Goal: Transaction & Acquisition: Purchase product/service

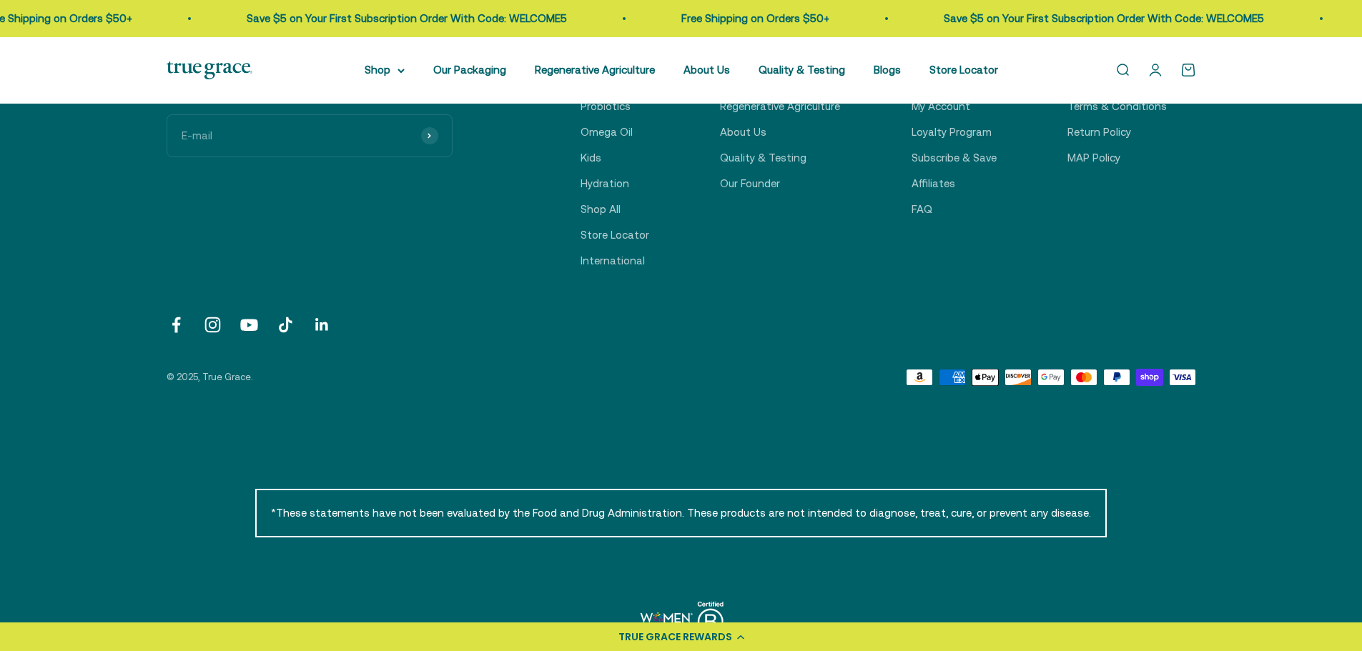
scroll to position [4968, 0]
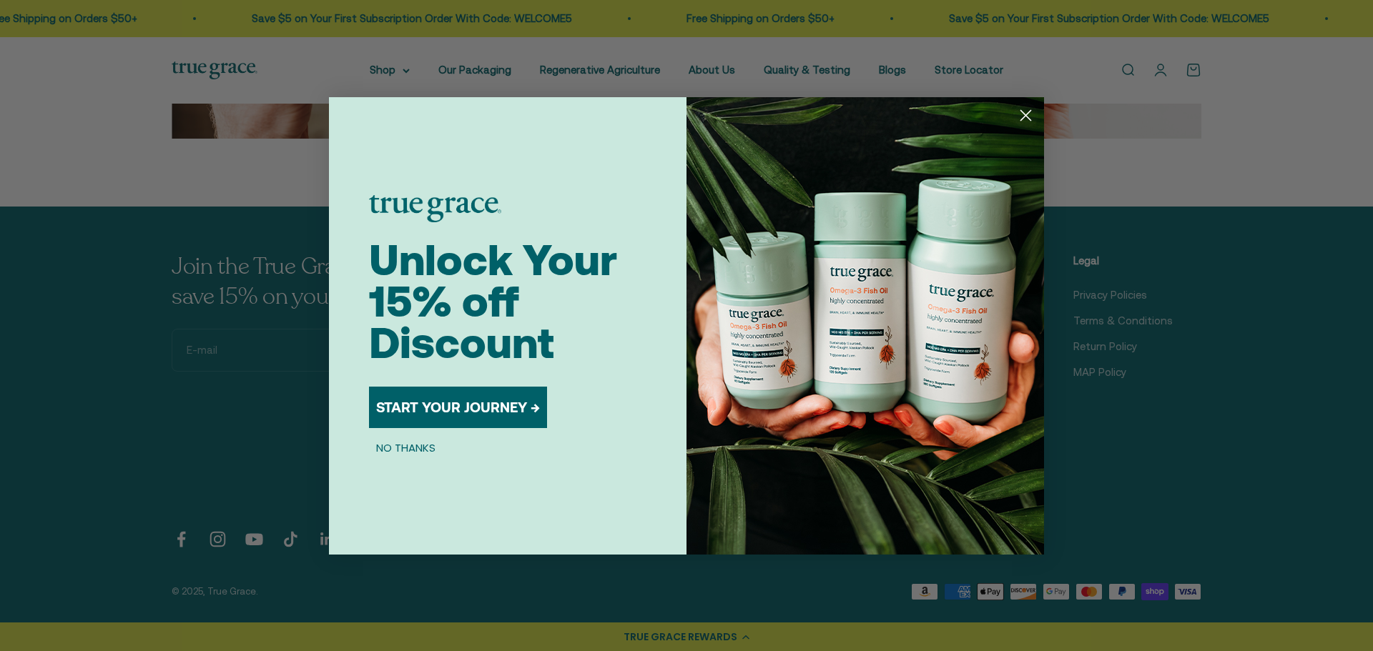
click at [1022, 113] on circle "Close dialog" at bounding box center [1026, 115] width 24 height 24
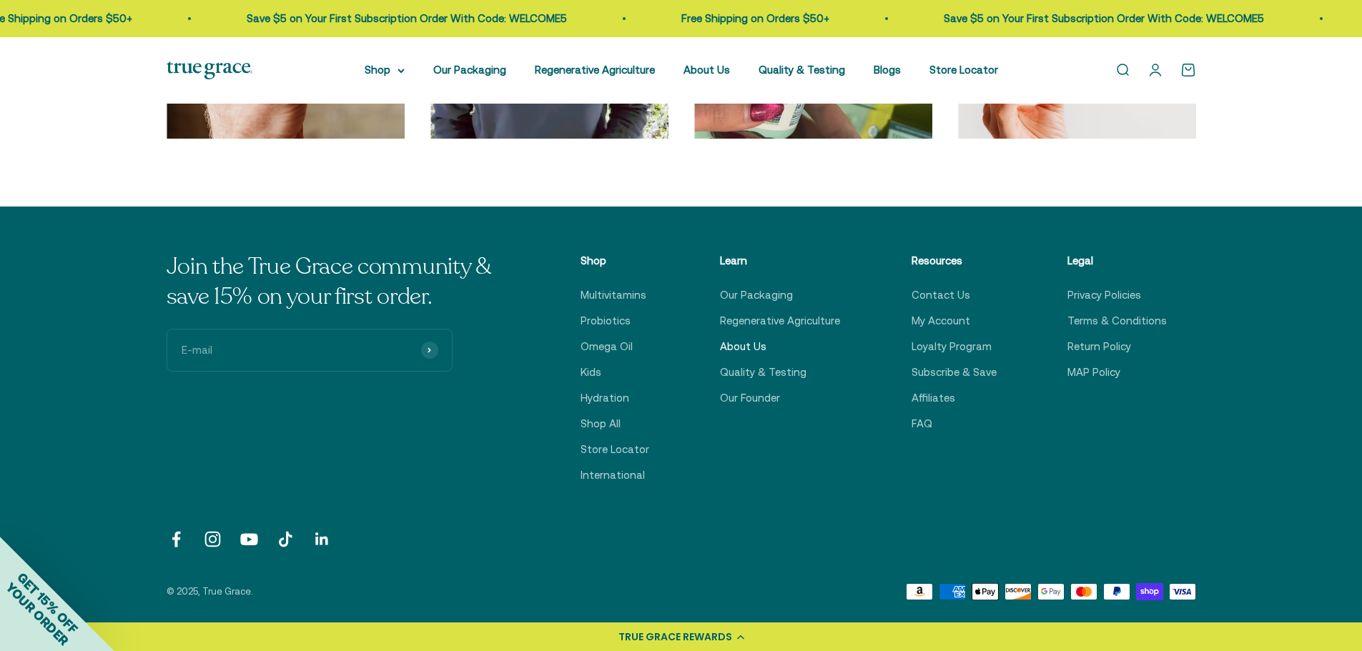
click at [759, 347] on link "About Us" at bounding box center [743, 346] width 46 height 17
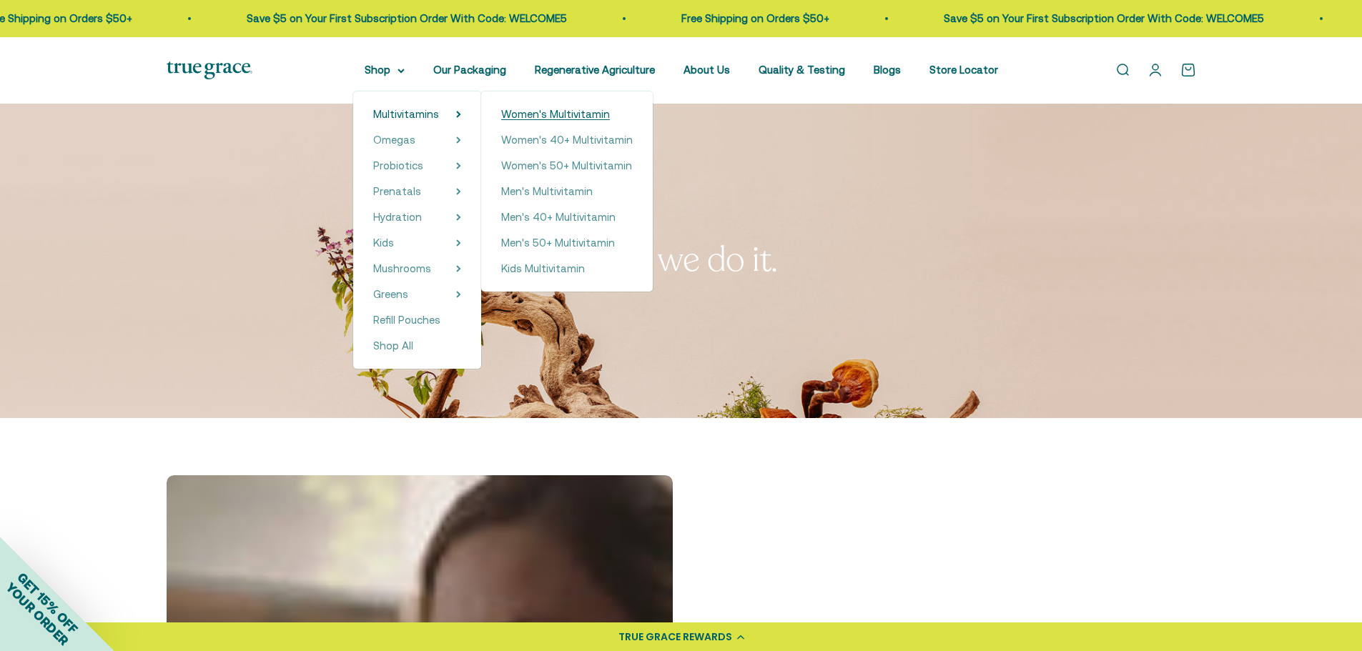
click at [593, 118] on span "Women's Multivitamin" at bounding box center [555, 114] width 109 height 12
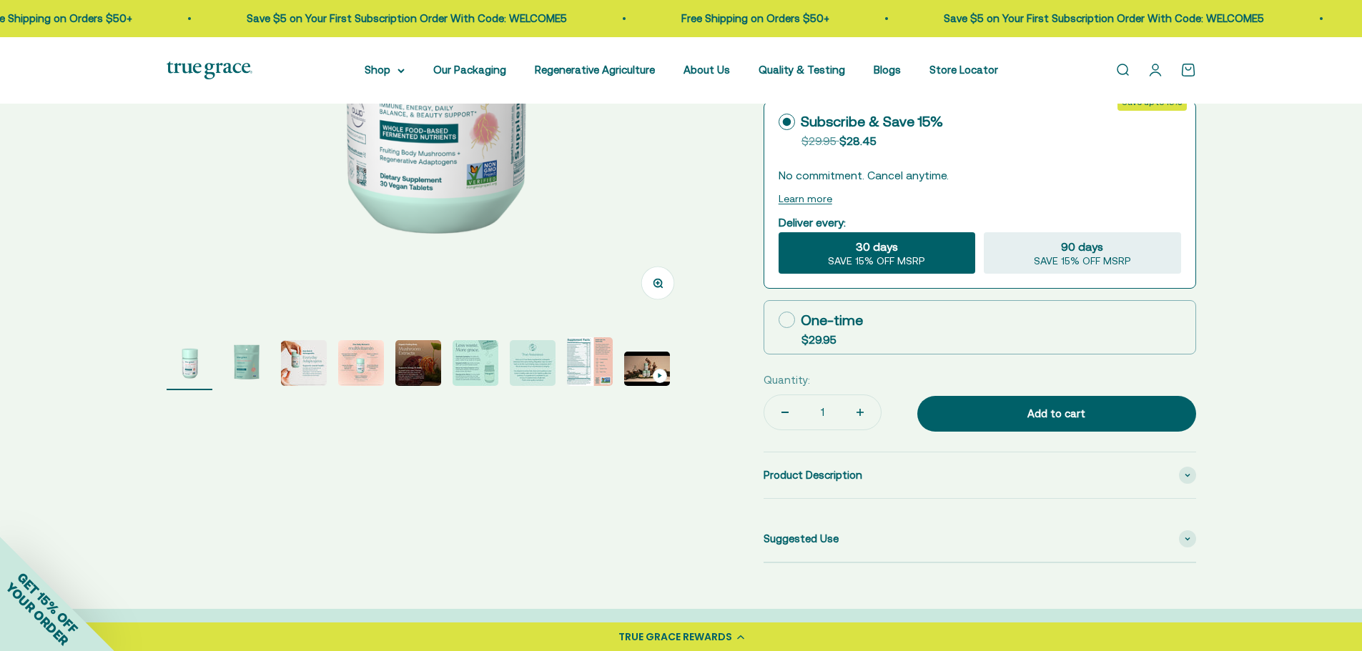
select select "3"
click at [1181, 475] on span at bounding box center [1187, 475] width 17 height 17
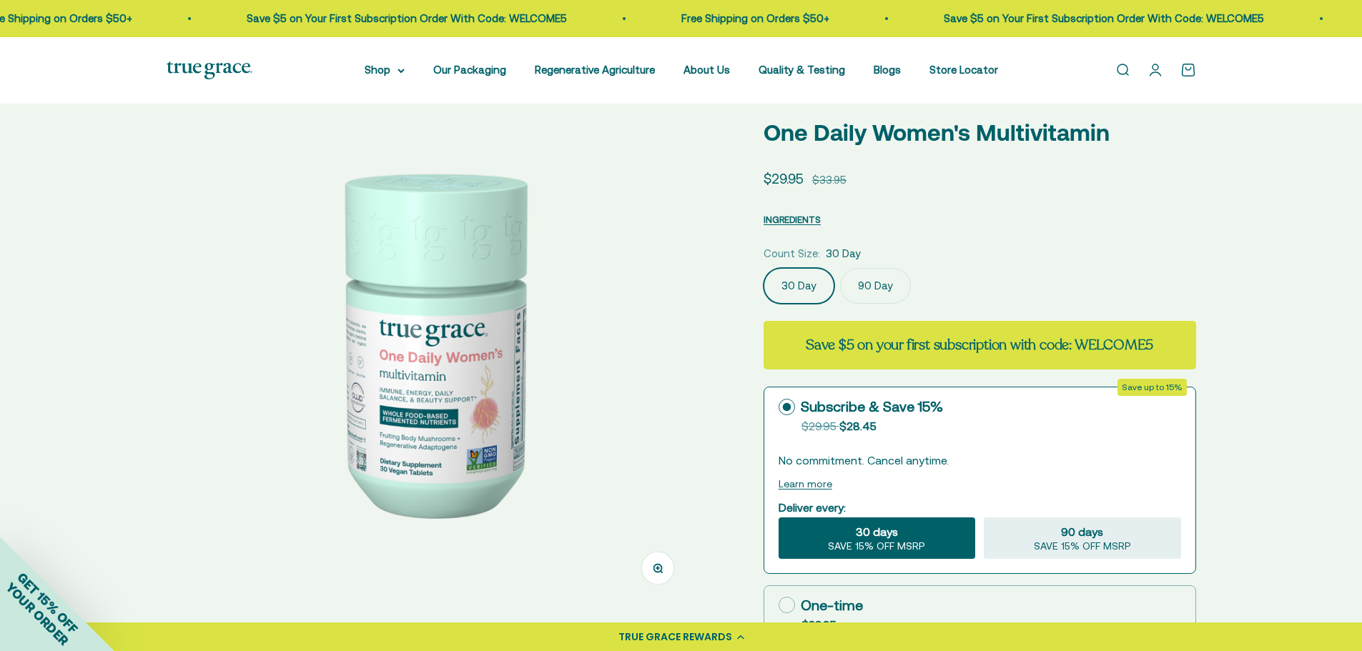
scroll to position [72, 0]
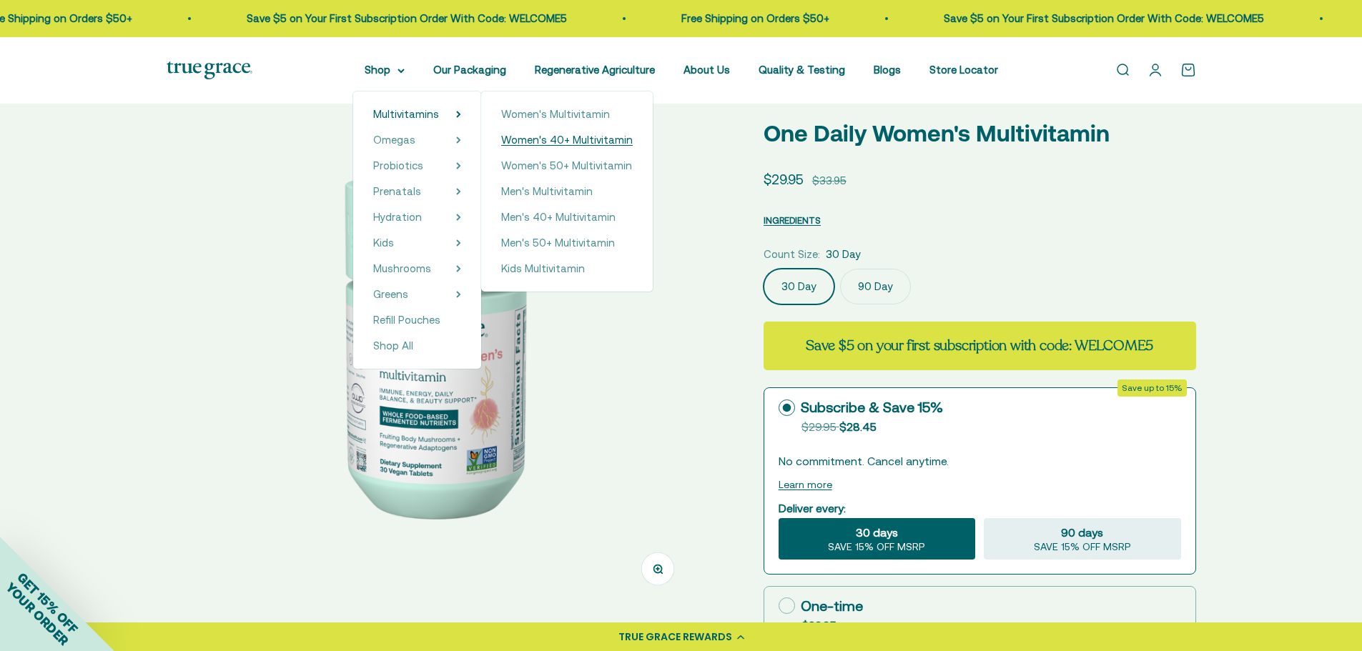
click at [576, 144] on span "Women's 40+ Multivitamin" at bounding box center [567, 140] width 132 height 12
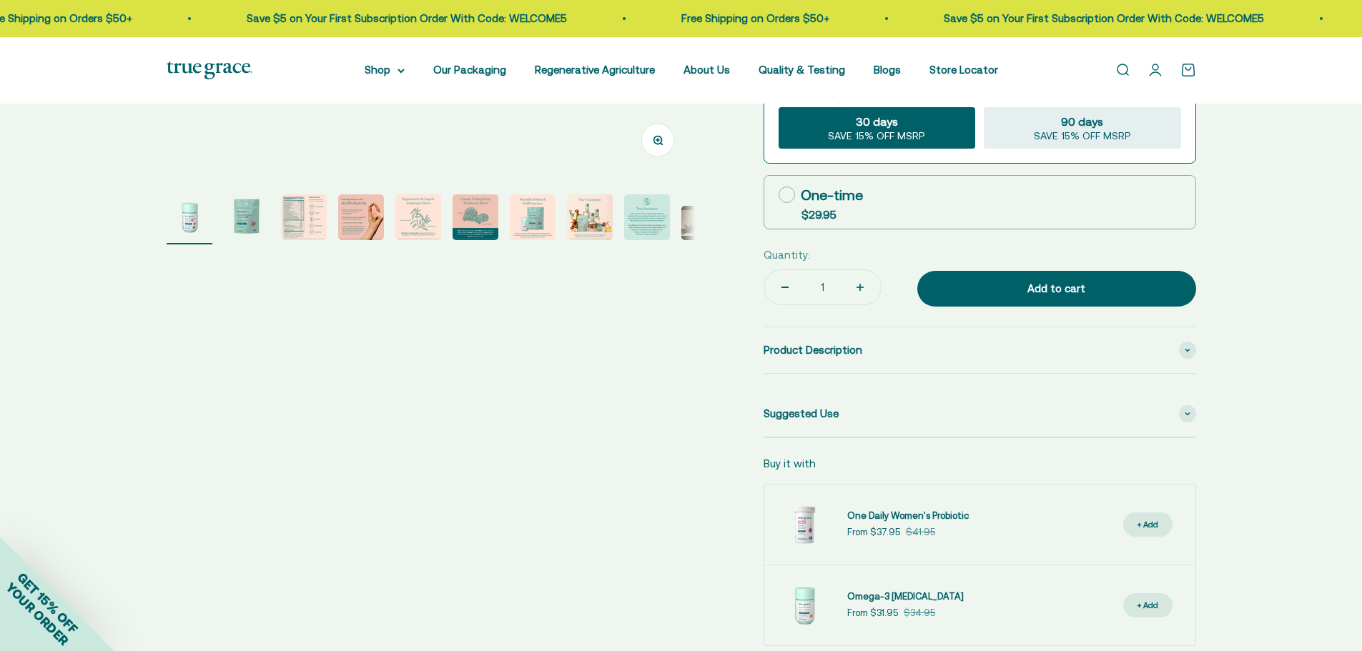
select select "3"
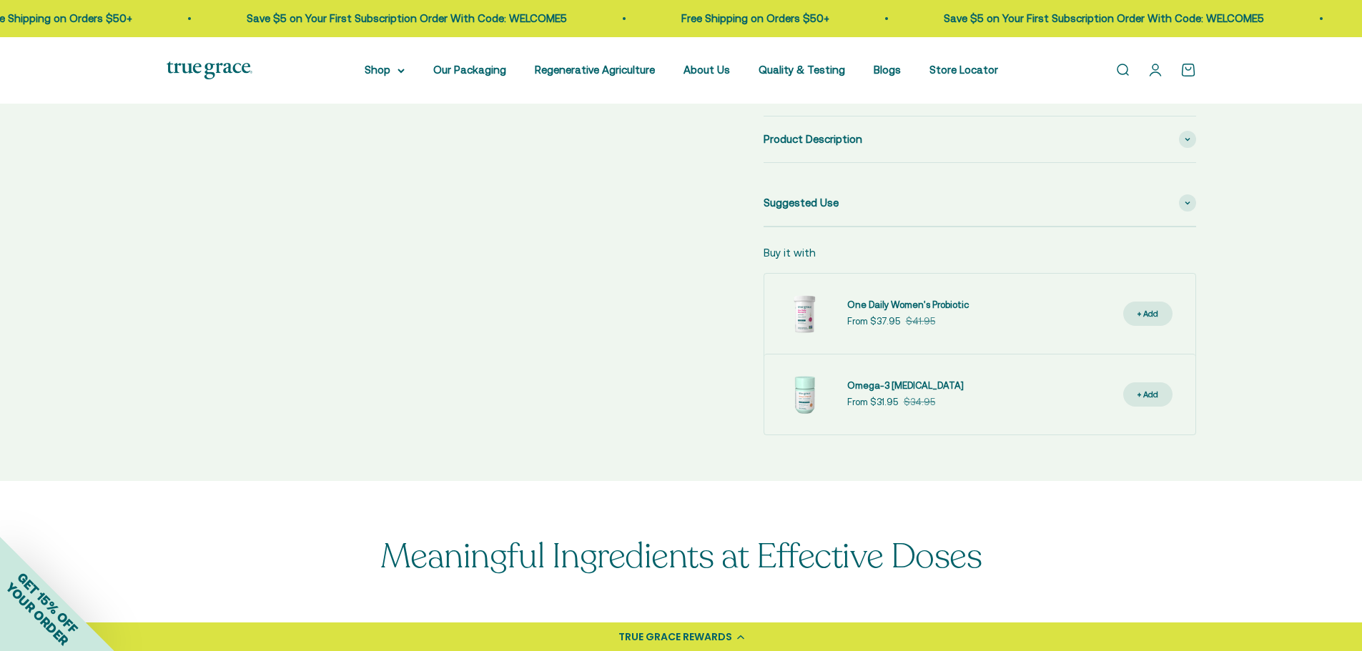
scroll to position [715, 0]
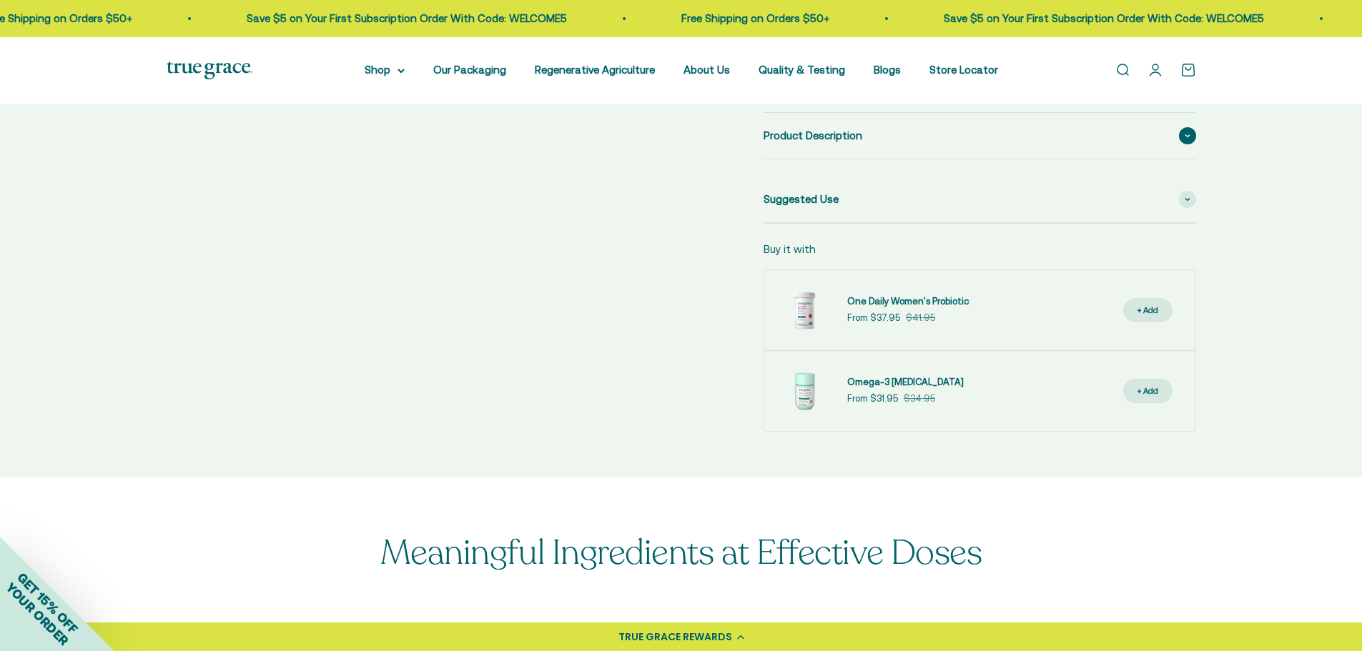
click at [1189, 142] on span at bounding box center [1187, 135] width 17 height 17
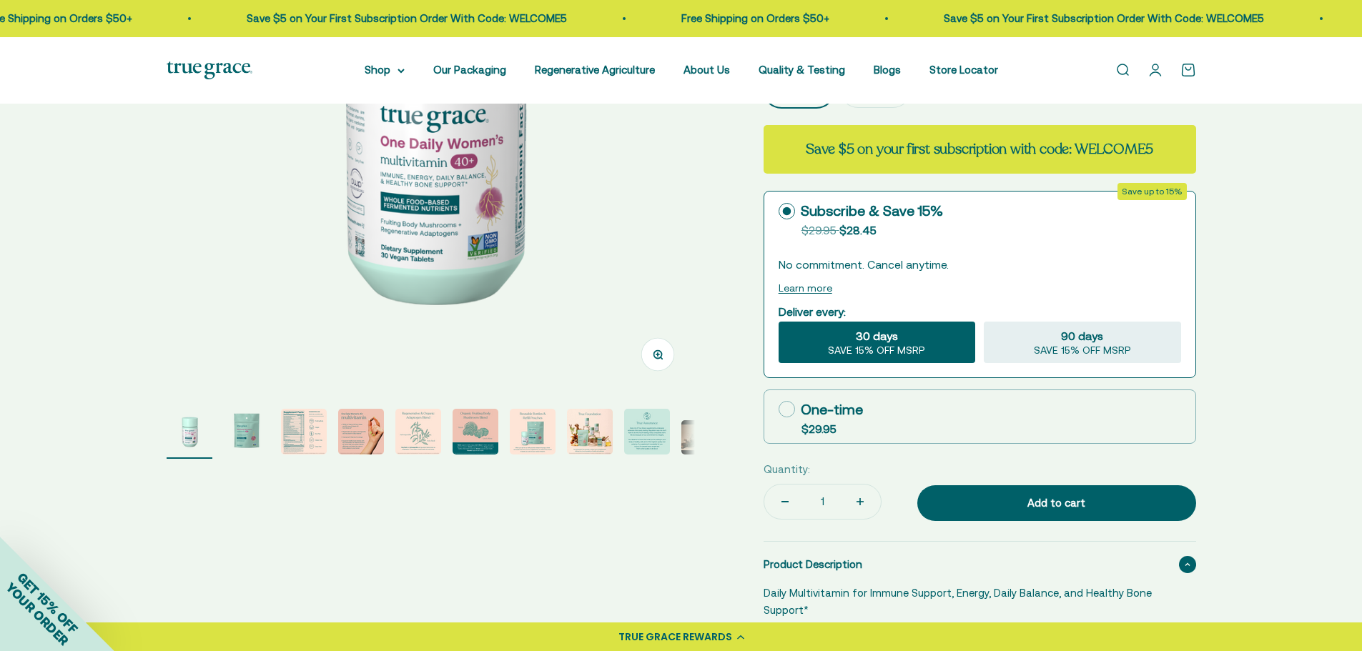
scroll to position [0, 0]
